Goal: Ask a question

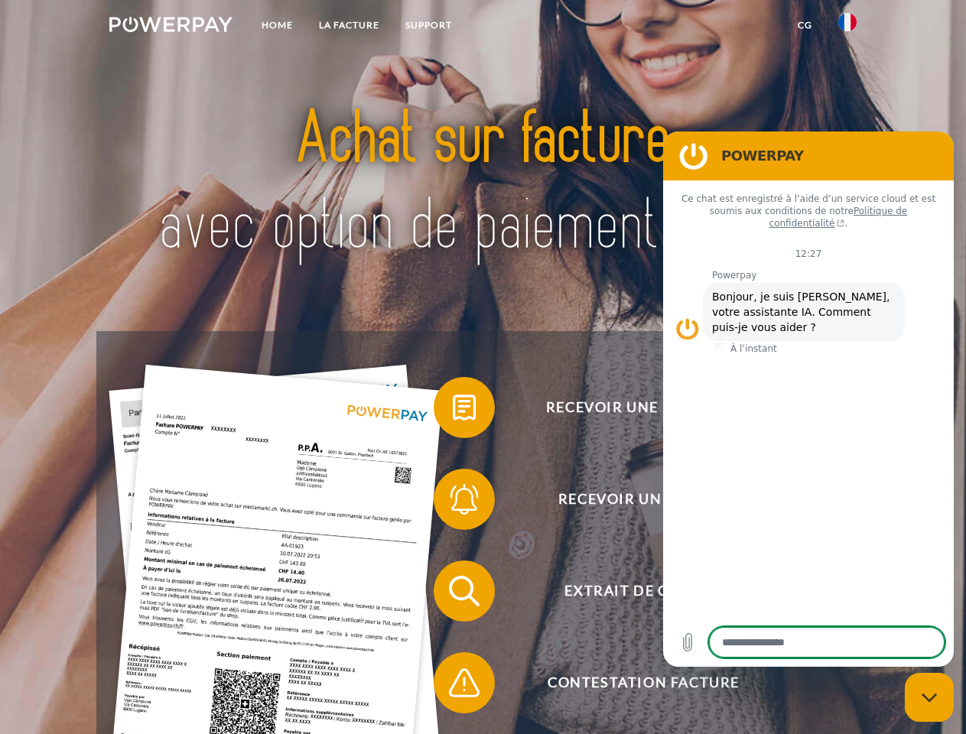
click at [171, 27] on img at bounding box center [170, 24] width 123 height 15
click at [847, 27] on img at bounding box center [847, 22] width 18 height 18
click at [805, 25] on link "CG" at bounding box center [805, 25] width 41 height 28
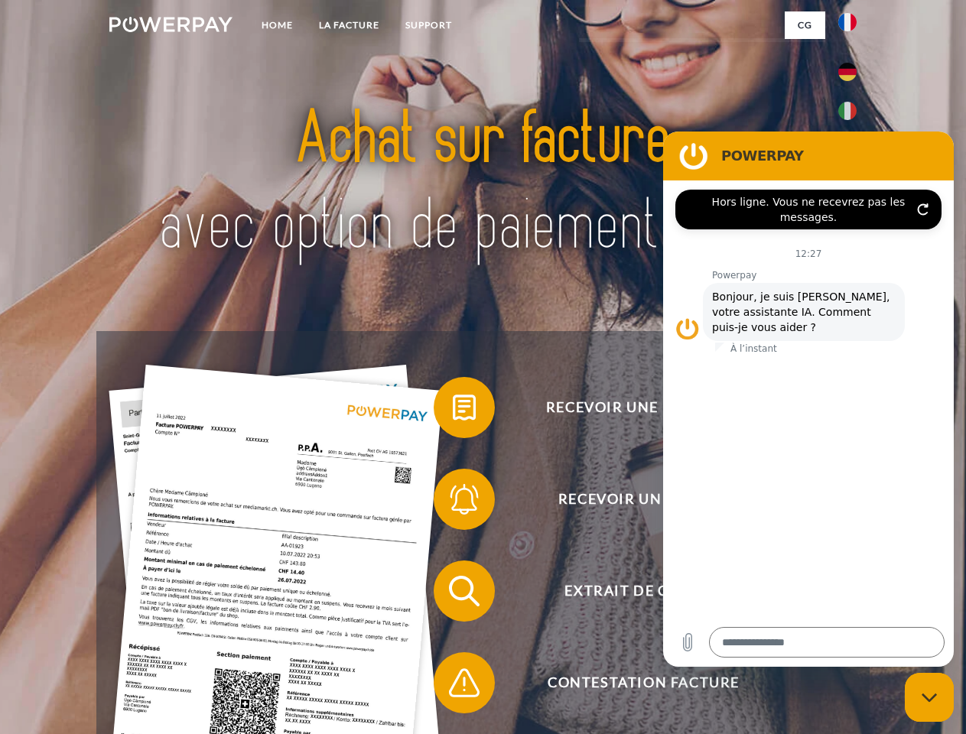
click at [453, 411] on span at bounding box center [441, 407] width 76 height 76
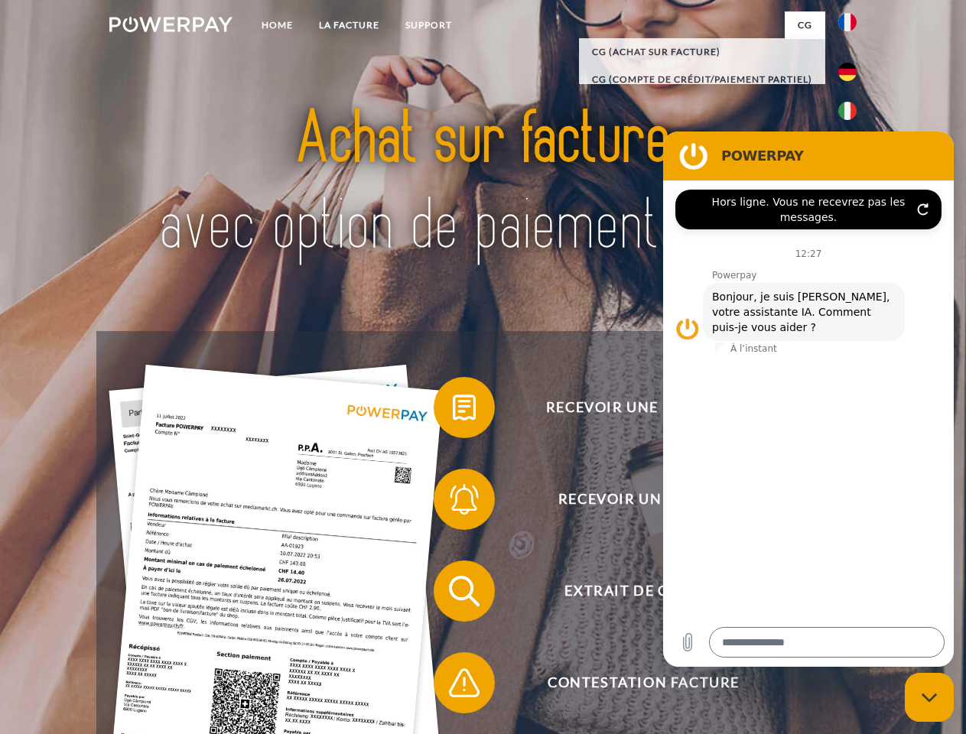
click at [453, 503] on span at bounding box center [441, 499] width 76 height 76
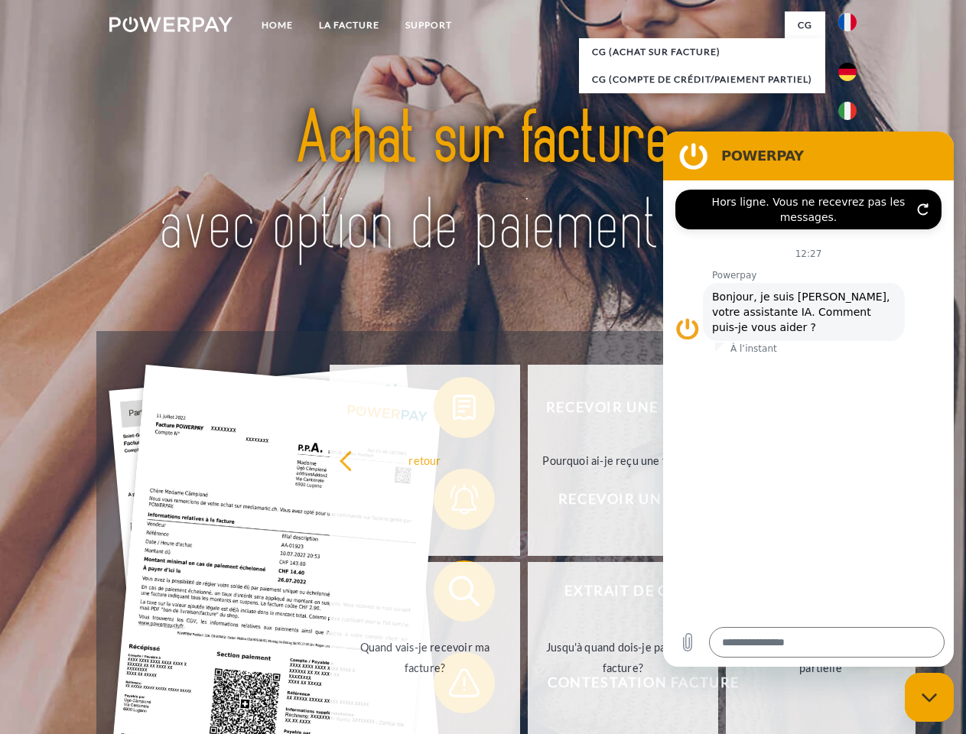
click at [528, 594] on link "Jusqu'à quand dois-je payer ma facture?" at bounding box center [623, 657] width 190 height 191
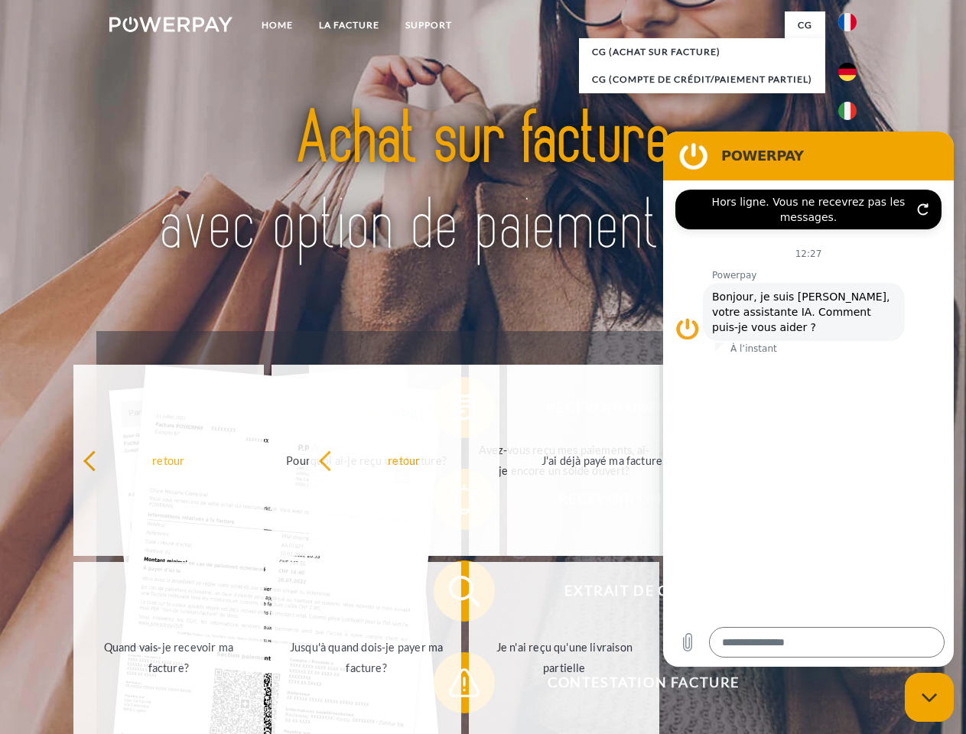
click at [453, 686] on span at bounding box center [441, 683] width 76 height 76
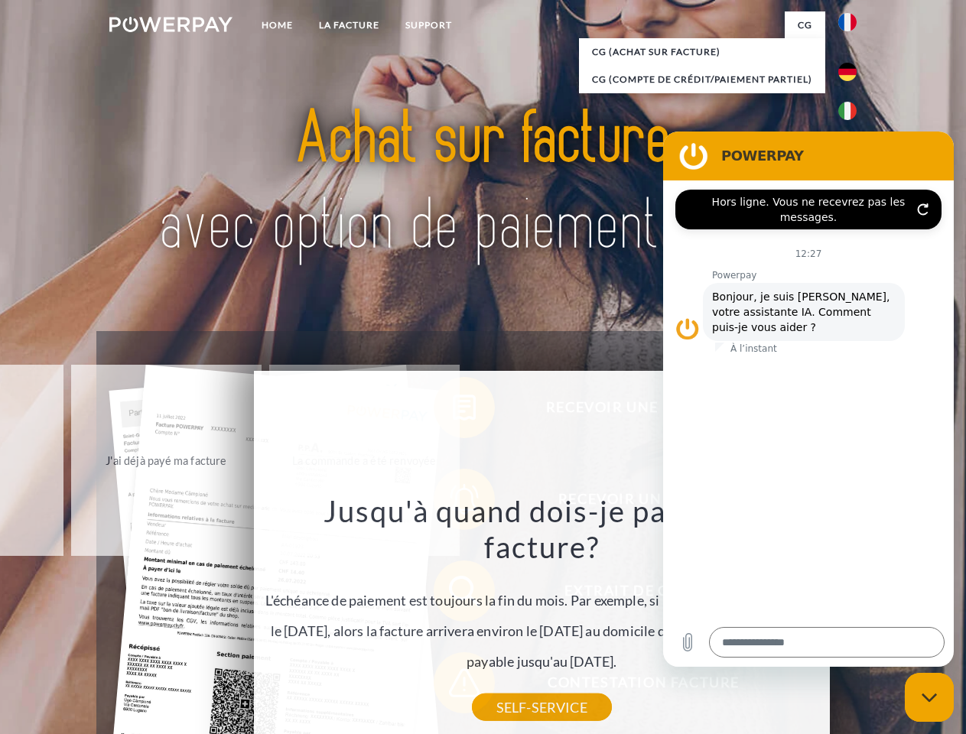
click at [929, 698] on icon "Fermer la fenêtre de messagerie" at bounding box center [930, 698] width 16 height 10
type textarea "*"
